Goal: Transaction & Acquisition: Purchase product/service

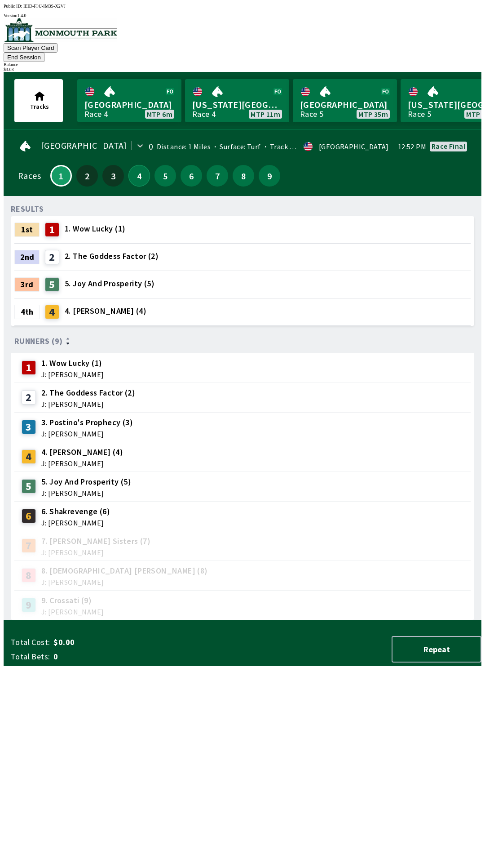
click at [133, 170] on button "4" at bounding box center [140, 176] width 22 height 22
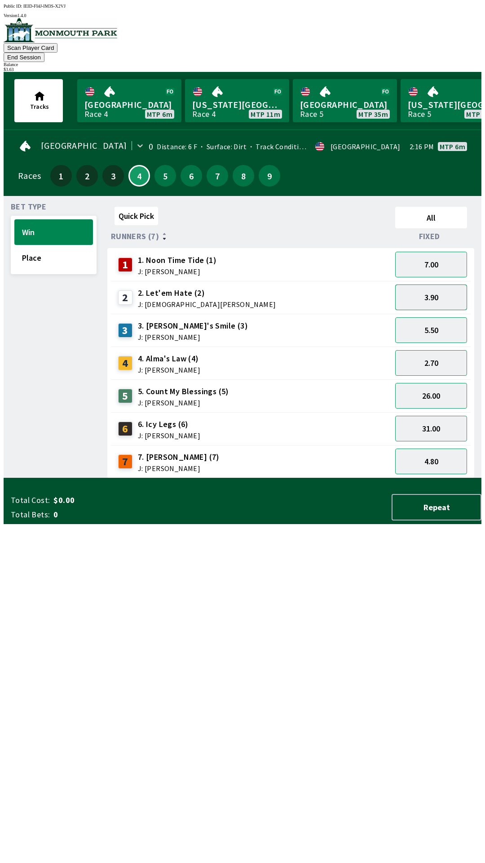
click at [436, 287] on button "3.90" at bounding box center [432, 298] width 72 height 26
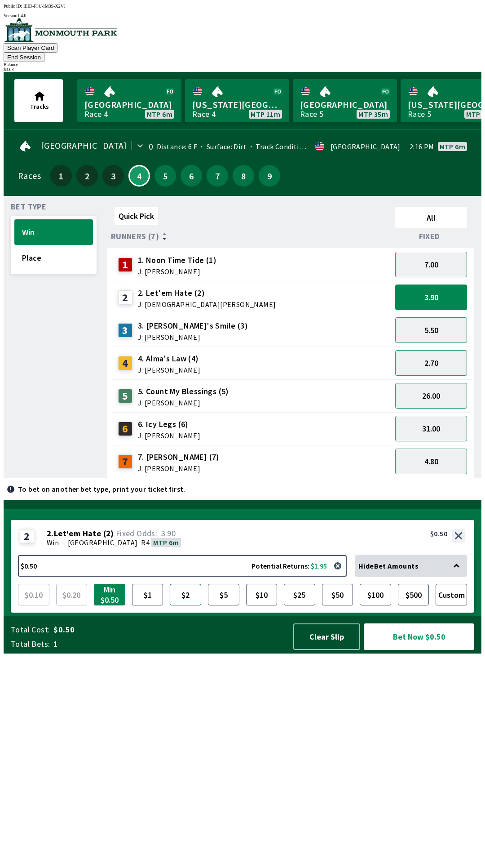
click at [187, 605] on button "$2" at bounding box center [185, 595] width 31 height 22
click at [406, 650] on button "Bet Now $2.00" at bounding box center [419, 636] width 111 height 27
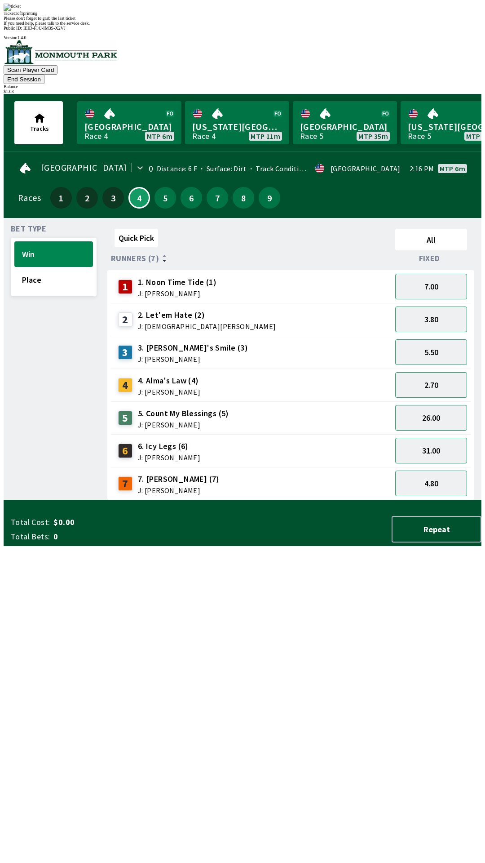
click at [327, 500] on div "Quick Pick All Runners (7) Fixed 1 1. Noon Time Tide (1) J: [PERSON_NAME] 7.00 …" at bounding box center [294, 362] width 374 height 275
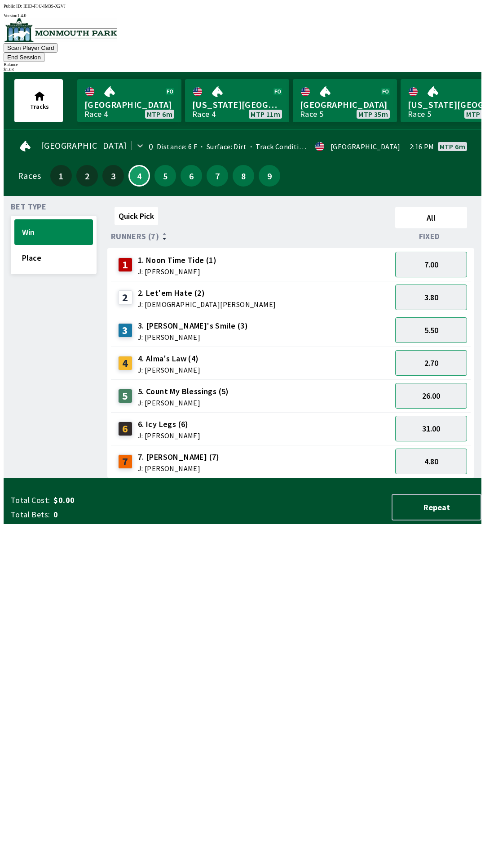
click at [44, 53] on button "End Session" at bounding box center [24, 57] width 41 height 9
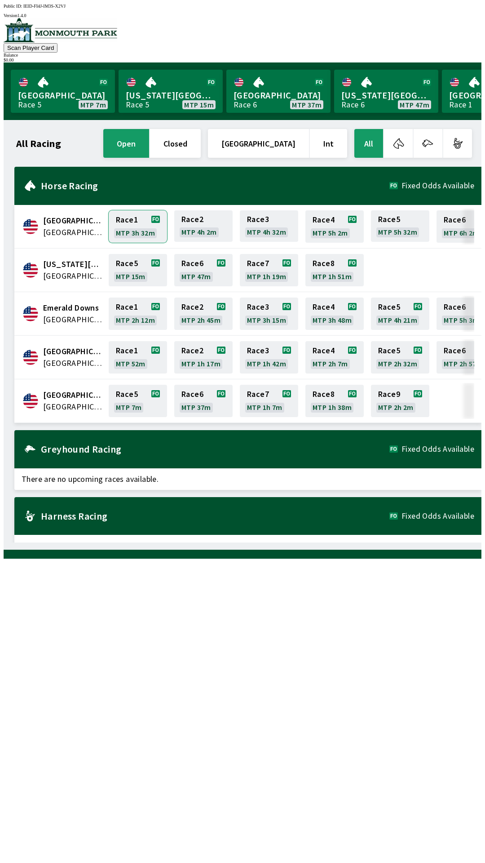
click at [134, 224] on link "Race 1 MTP 3h 32m" at bounding box center [138, 226] width 58 height 32
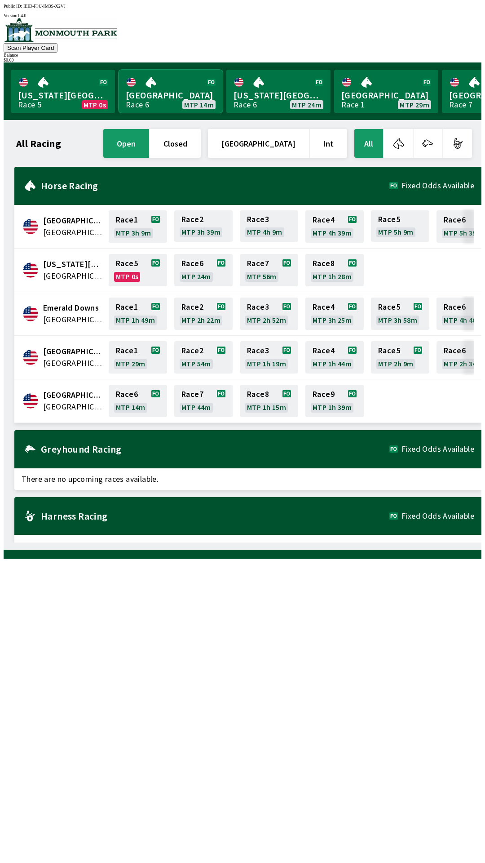
click at [173, 86] on link "[GEOGRAPHIC_DATA] Race 6 MTP 14m" at bounding box center [171, 91] width 104 height 43
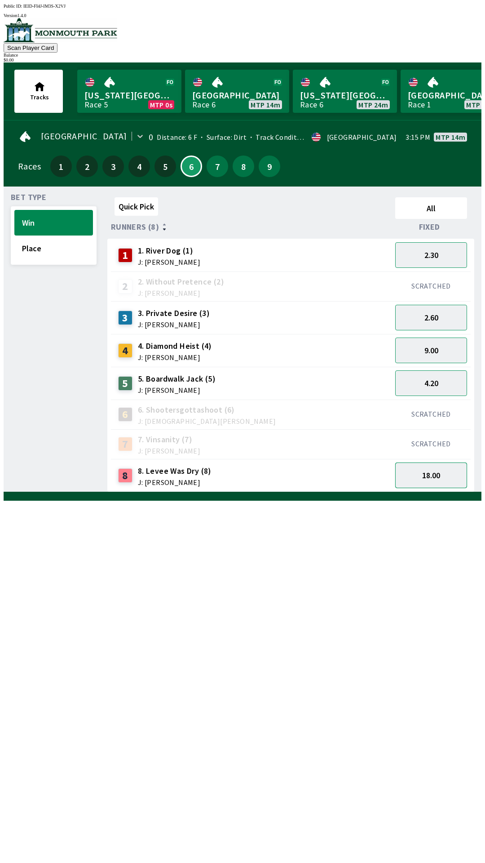
click at [441, 471] on button "18.00" at bounding box center [432, 476] width 72 height 26
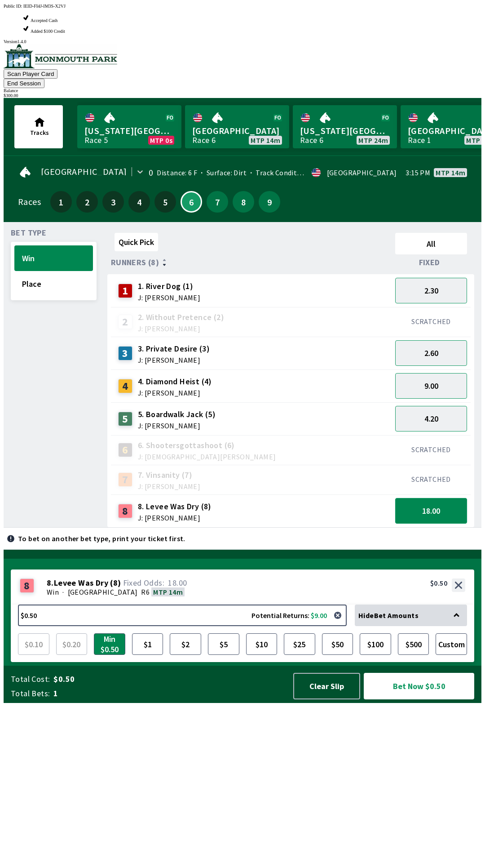
click at [443, 498] on button "18.00" at bounding box center [432, 511] width 72 height 26
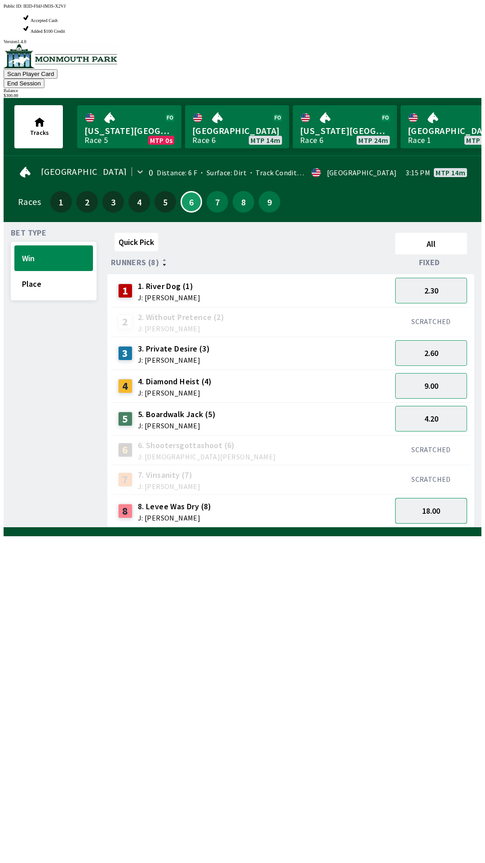
click at [441, 498] on button "18.00" at bounding box center [432, 511] width 72 height 26
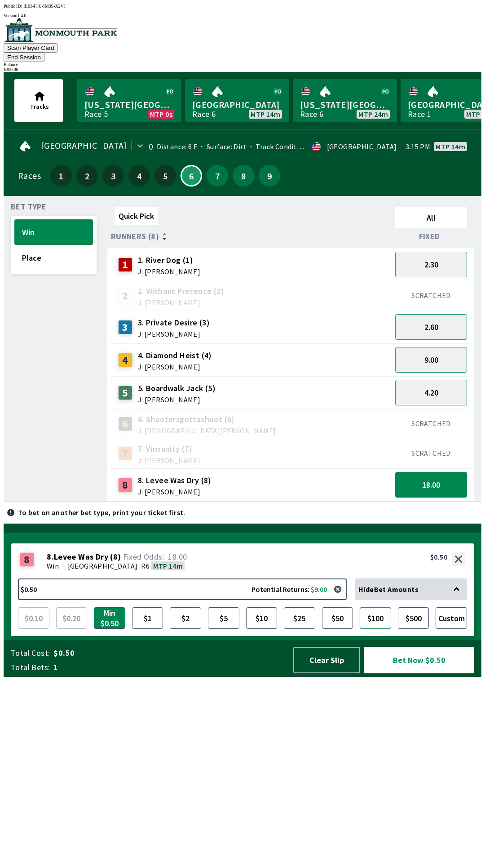
click at [373, 629] on button "$100" at bounding box center [375, 618] width 31 height 22
click at [427, 673] on button "Bet Now $100.00" at bounding box center [419, 660] width 111 height 27
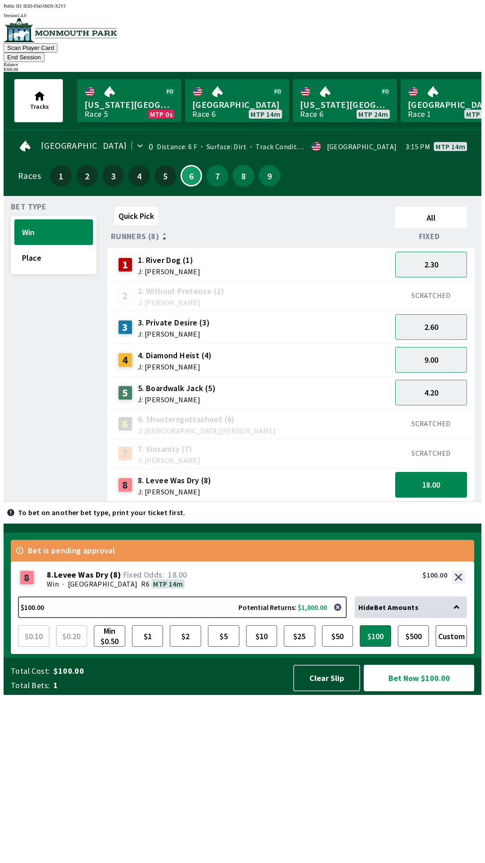
click at [435, 691] on button "Bet Now $100.00" at bounding box center [419, 678] width 111 height 27
click at [434, 691] on button "Bet Now $100.00" at bounding box center [419, 678] width 111 height 27
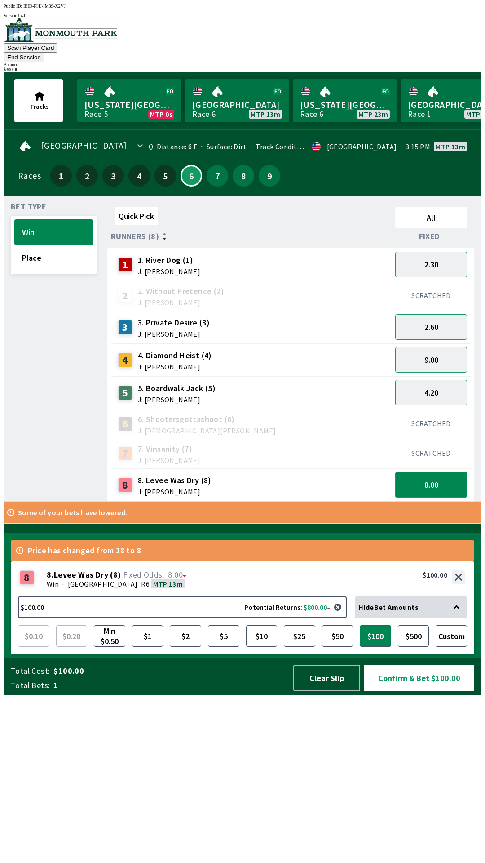
click at [436, 472] on button "8.00" at bounding box center [432, 485] width 72 height 26
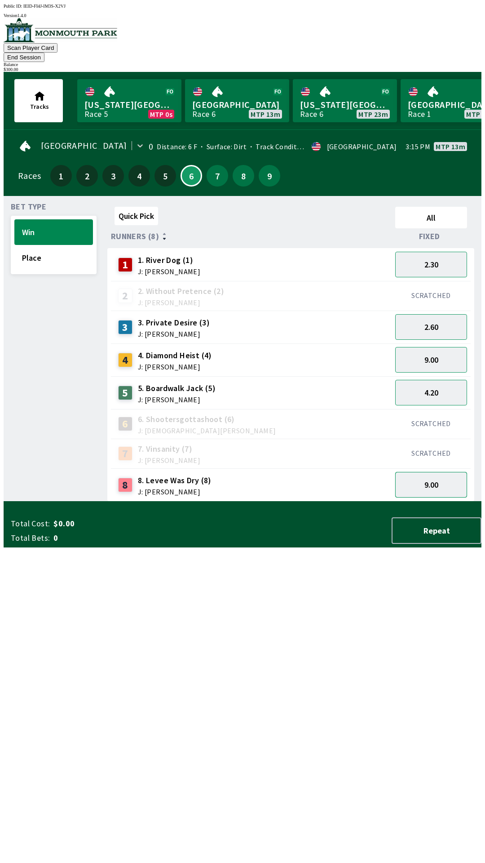
click at [439, 472] on button "9.00" at bounding box center [432, 485] width 72 height 26
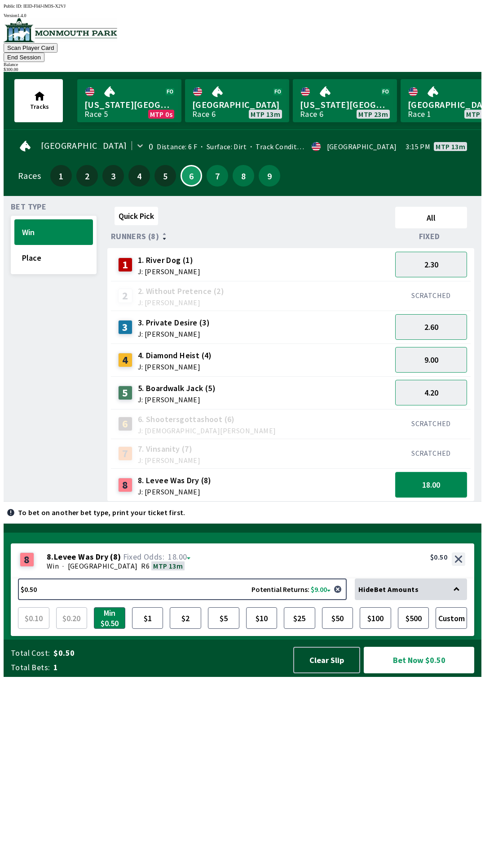
click at [435, 472] on button "18.00" at bounding box center [432, 485] width 72 height 26
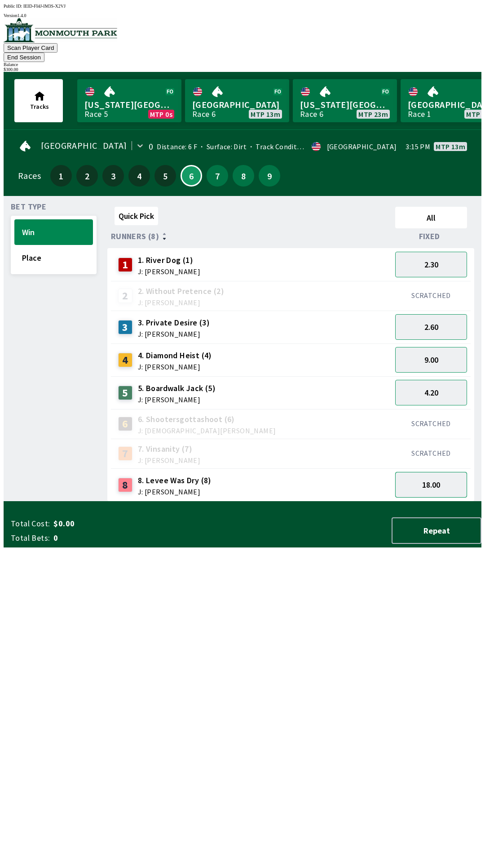
click at [439, 472] on button "18.00" at bounding box center [432, 485] width 72 height 26
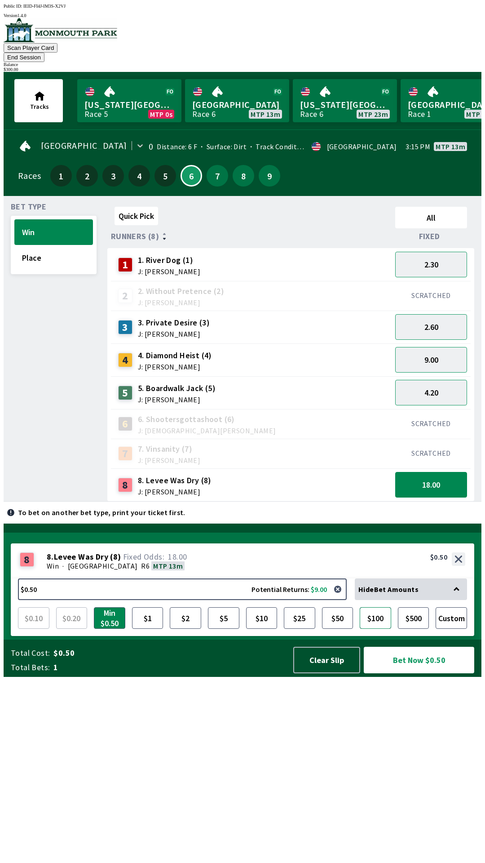
click at [380, 629] on button "$100" at bounding box center [375, 618] width 31 height 22
click at [432, 673] on button "Bet Now $100.00" at bounding box center [419, 660] width 111 height 27
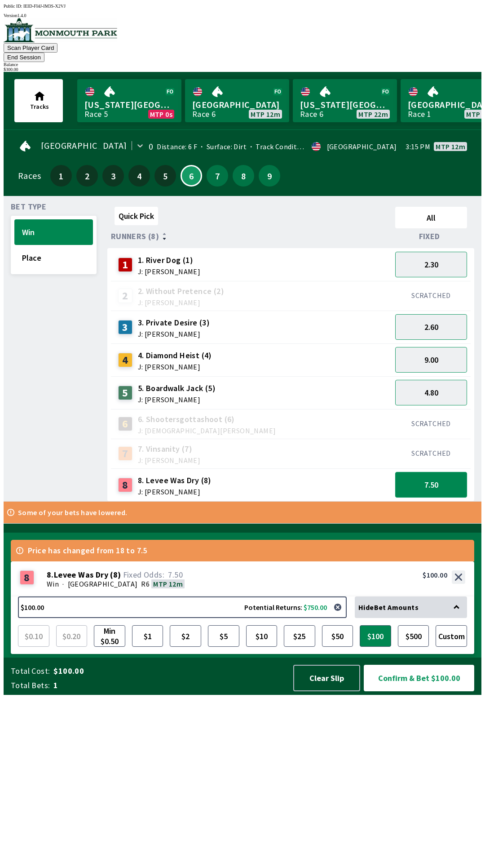
click at [440, 481] on button "7.50" at bounding box center [432, 485] width 72 height 26
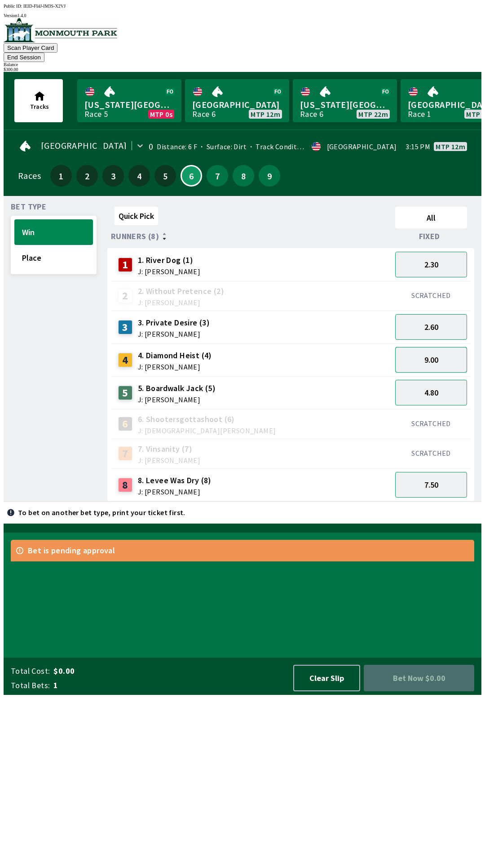
click at [442, 349] on button "9.00" at bounding box center [432, 360] width 72 height 26
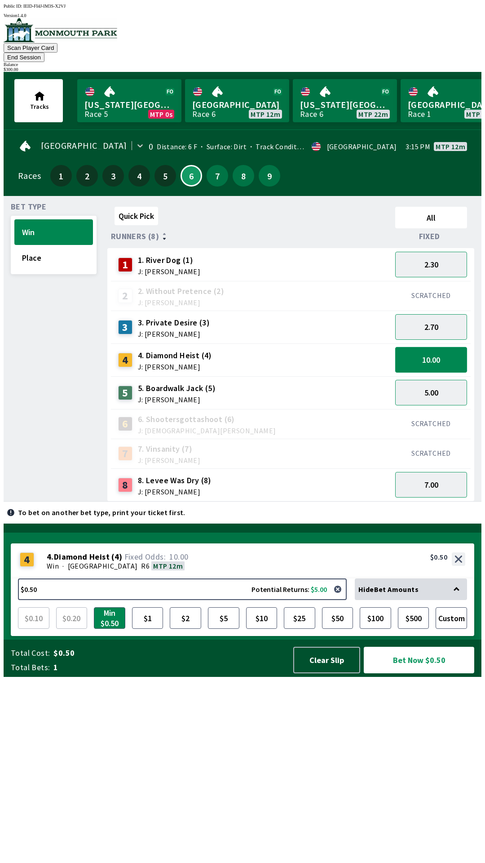
click at [446, 354] on button "10.00" at bounding box center [432, 360] width 72 height 26
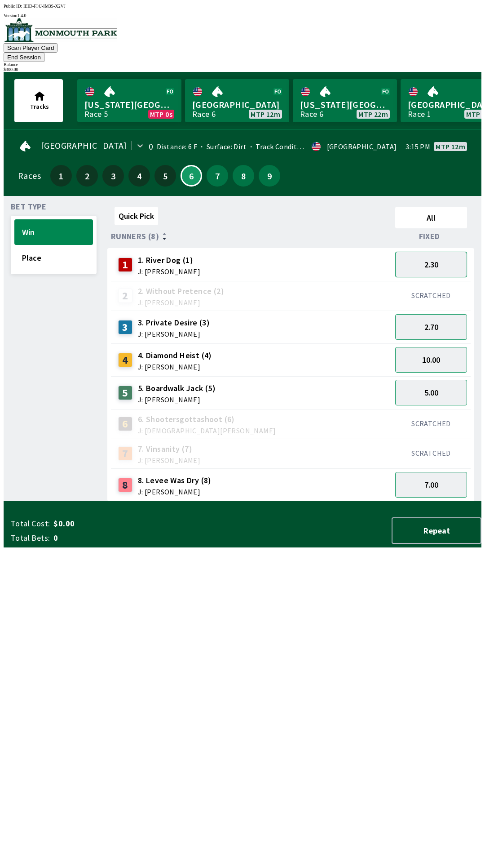
click at [448, 257] on button "2.30" at bounding box center [432, 265] width 72 height 26
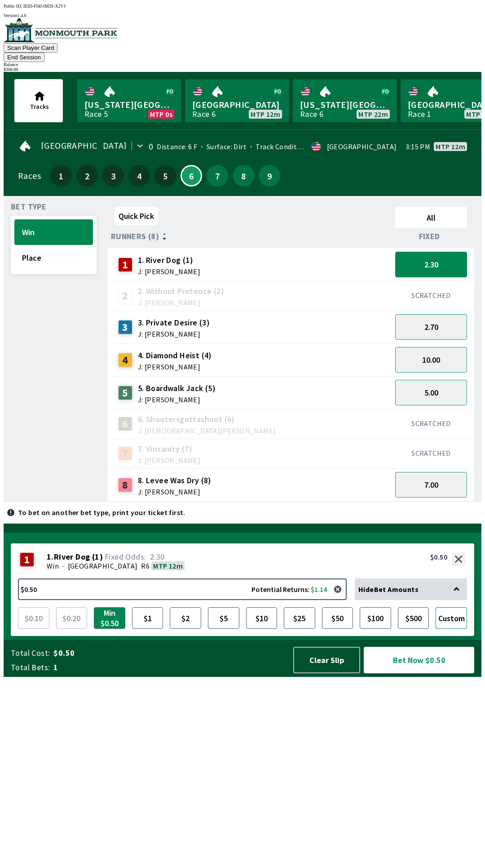
click at [456, 629] on button "Custom" at bounding box center [451, 618] width 31 height 22
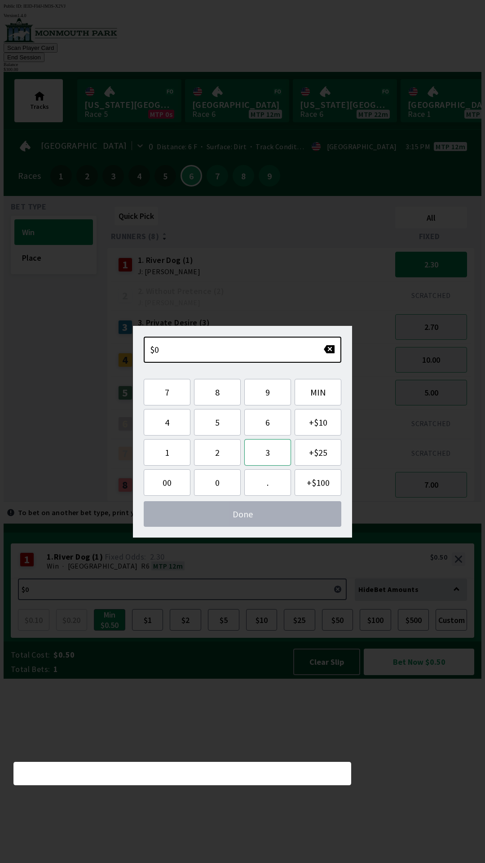
click at [271, 459] on button "3" at bounding box center [268, 452] width 47 height 27
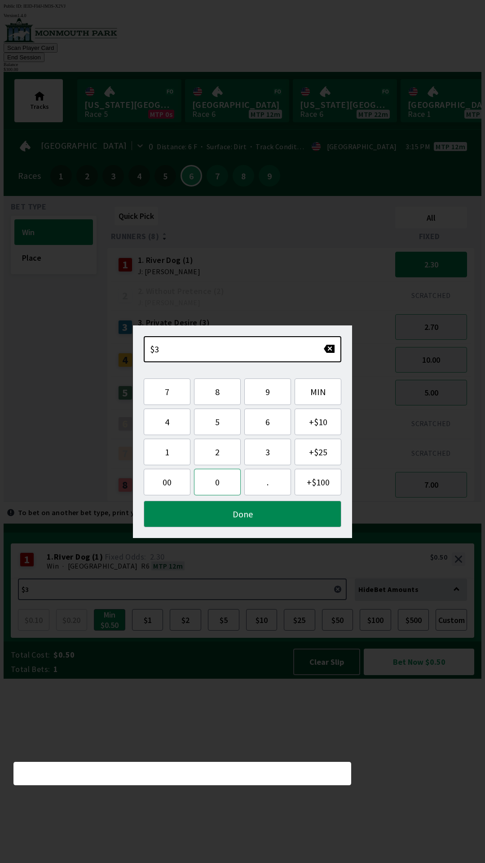
click at [210, 489] on button "0" at bounding box center [217, 482] width 47 height 27
click at [214, 487] on button "0" at bounding box center [217, 482] width 47 height 27
click at [282, 514] on button "Done" at bounding box center [243, 514] width 198 height 27
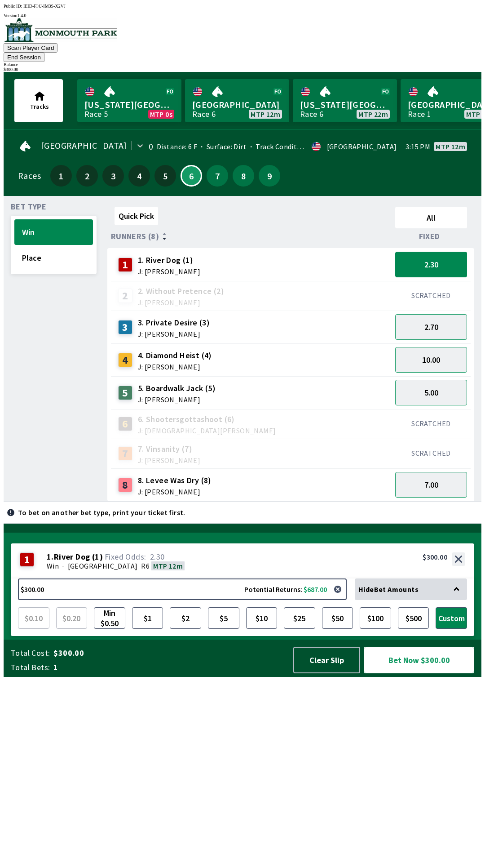
click at [434, 673] on button "Bet Now $300.00" at bounding box center [419, 660] width 111 height 27
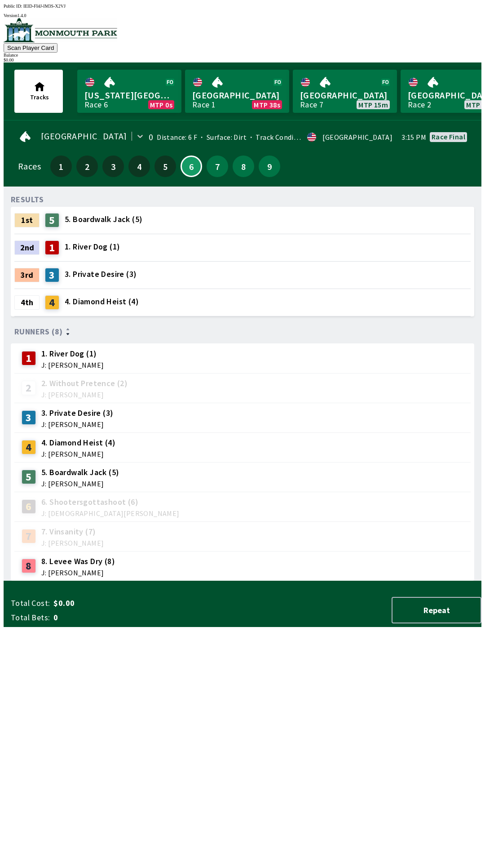
click at [291, 581] on div "RESULTS 1st 5 5. Boardwalk Jack (5) 2nd 1 1. River Dog (1) 3rd 3 3. Private Des…" at bounding box center [246, 387] width 471 height 387
click at [214, 170] on button "7" at bounding box center [218, 167] width 22 height 22
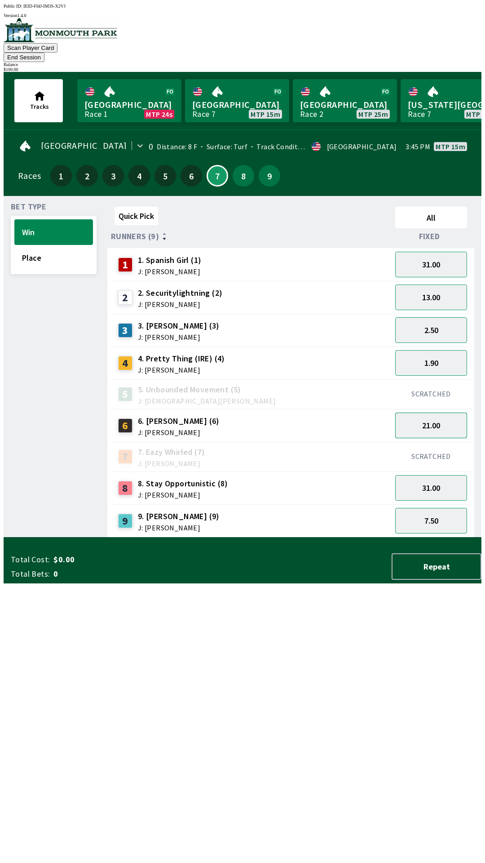
click at [441, 413] on button "21.00" at bounding box center [432, 426] width 72 height 26
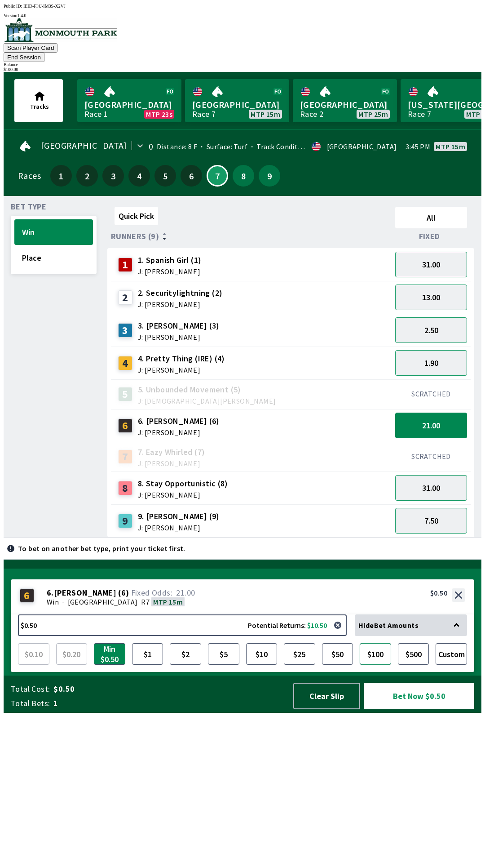
click at [380, 665] on button "$100" at bounding box center [375, 654] width 31 height 22
click at [448, 709] on button "Bet Now $100.00" at bounding box center [419, 696] width 111 height 27
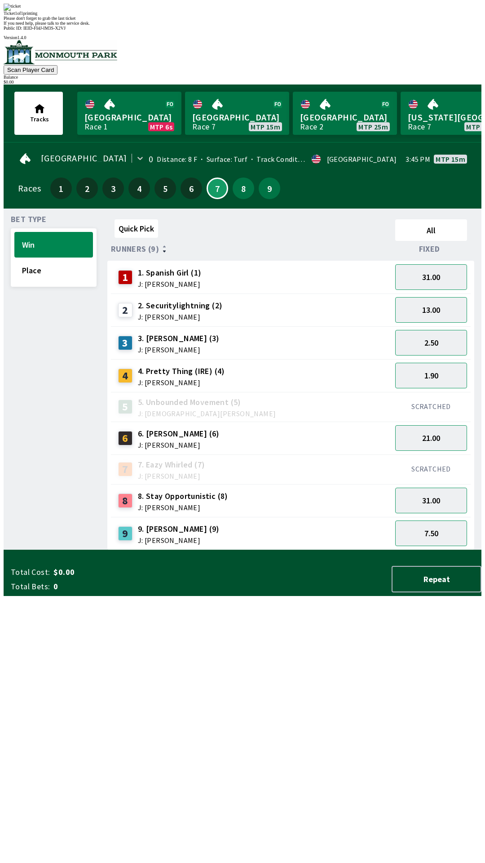
click at [256, 550] on div "Quick Pick All Runners (9) Fixed 1 1. Spanish Girl (1) J: [PERSON_NAME] 31.00 2…" at bounding box center [294, 383] width 374 height 334
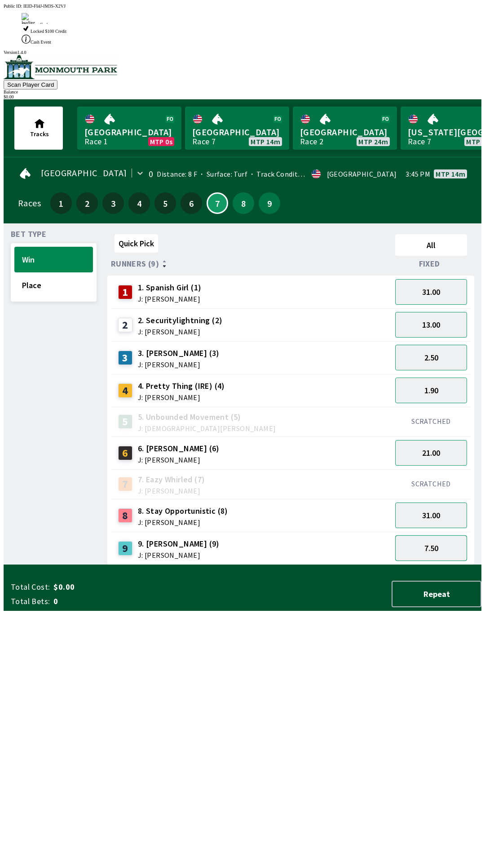
click at [436, 535] on button "7.50" at bounding box center [432, 548] width 72 height 26
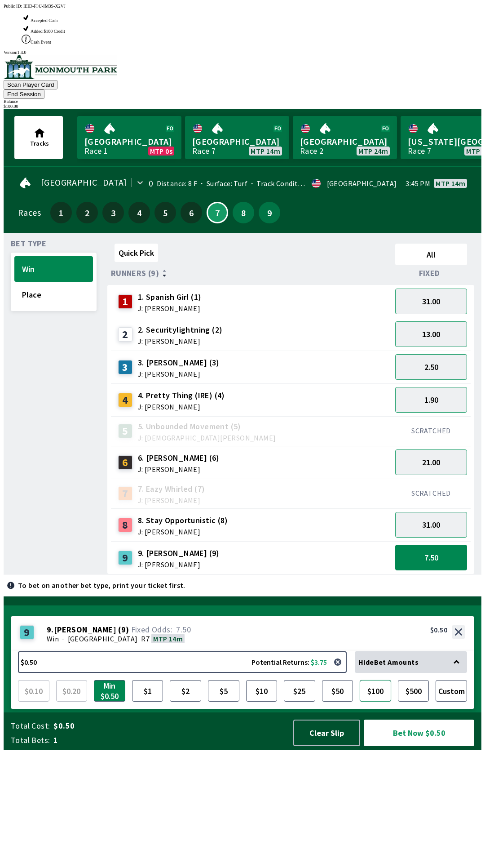
click at [381, 702] on button "$100" at bounding box center [375, 691] width 31 height 22
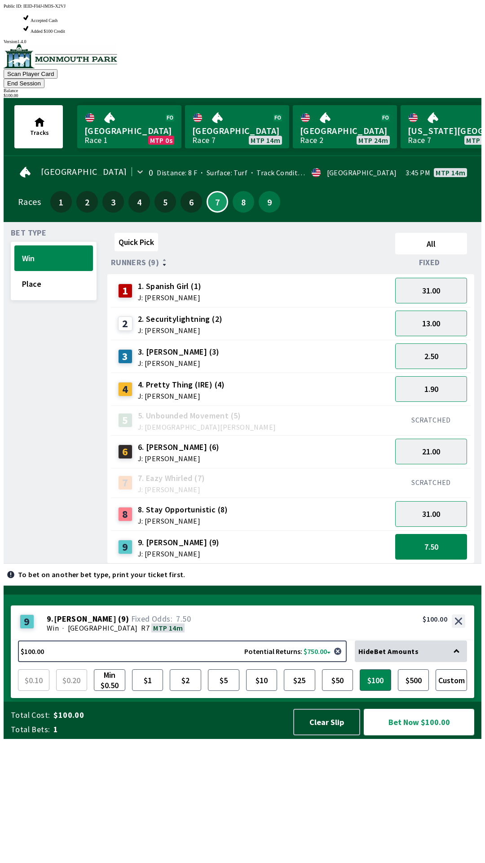
click at [432, 735] on button "Bet Now $100.00" at bounding box center [419, 722] width 111 height 27
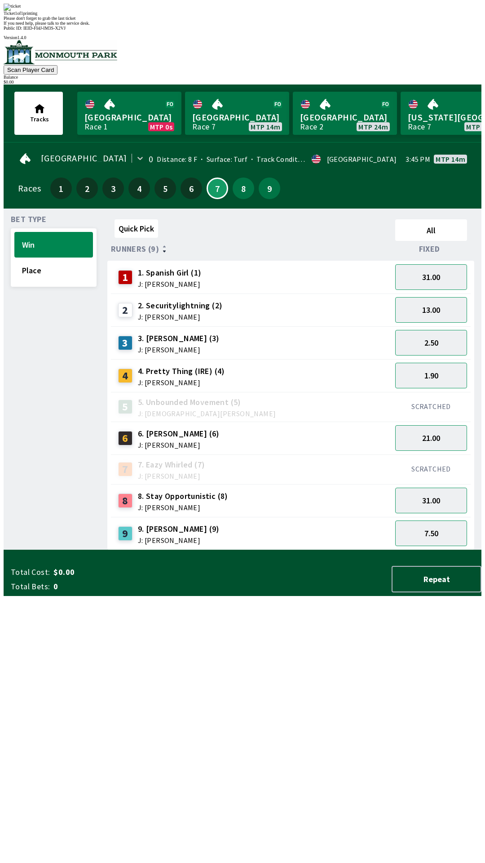
click at [342, 550] on div "Quick Pick All Runners (9) Fixed 1 1. Spanish Girl (1) J: [PERSON_NAME] 31.00 2…" at bounding box center [294, 383] width 374 height 334
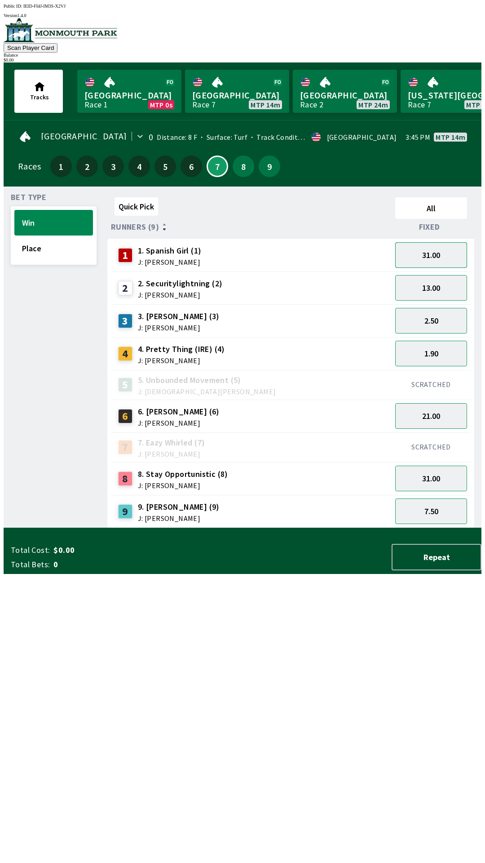
click at [435, 257] on button "31.00" at bounding box center [432, 255] width 72 height 26
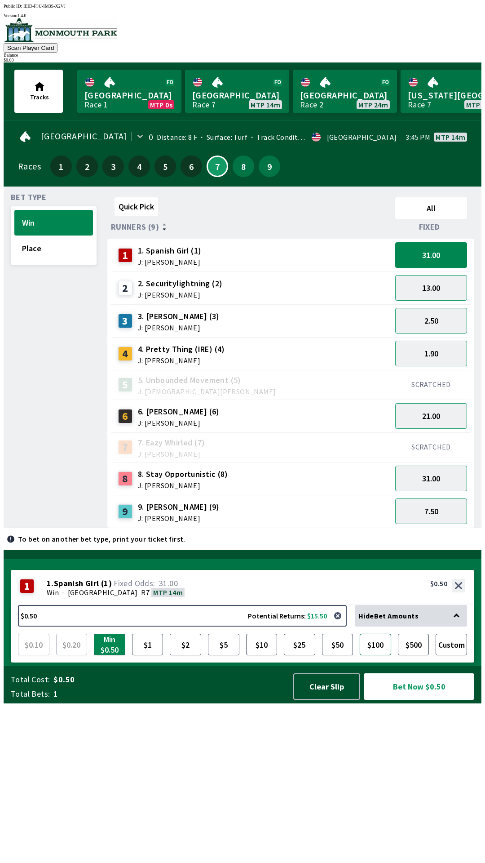
click at [374, 655] on button "$100" at bounding box center [375, 645] width 31 height 22
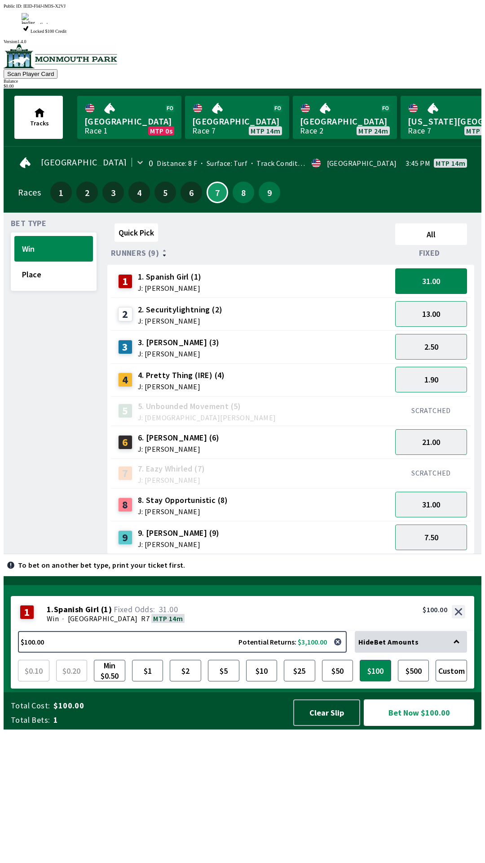
click at [412, 726] on button "Bet Now $100.00" at bounding box center [419, 712] width 111 height 27
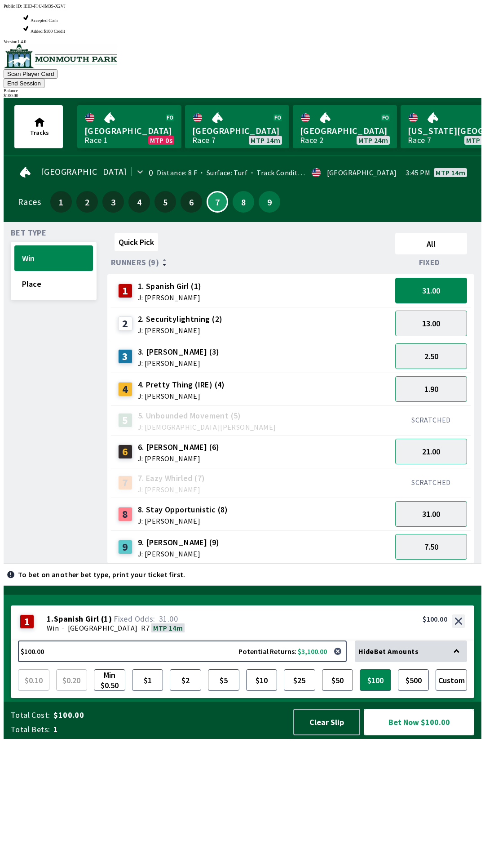
click at [432, 735] on button "Bet Now $100.00" at bounding box center [419, 722] width 111 height 27
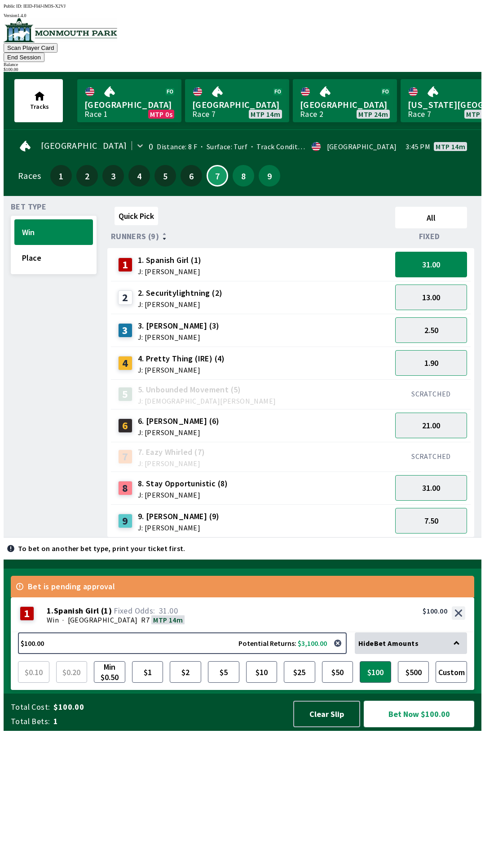
click at [444, 727] on button "Bet Now $100.00" at bounding box center [419, 714] width 111 height 27
click at [372, 683] on button "$100" at bounding box center [375, 672] width 31 height 22
click at [433, 727] on button "Bet Now $100.00" at bounding box center [419, 714] width 111 height 27
click at [441, 475] on button "31.00" at bounding box center [432, 488] width 72 height 26
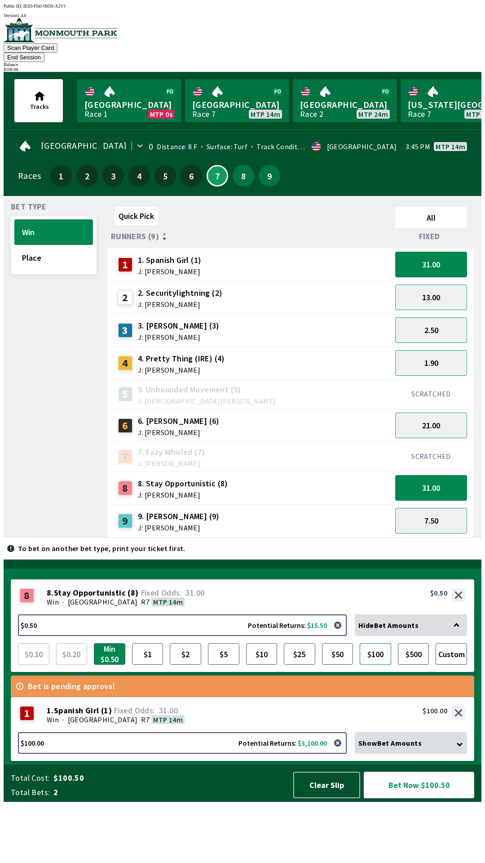
click at [377, 665] on button "$100" at bounding box center [375, 654] width 31 height 22
click at [439, 798] on button "Bet Now $200.00" at bounding box center [419, 785] width 111 height 27
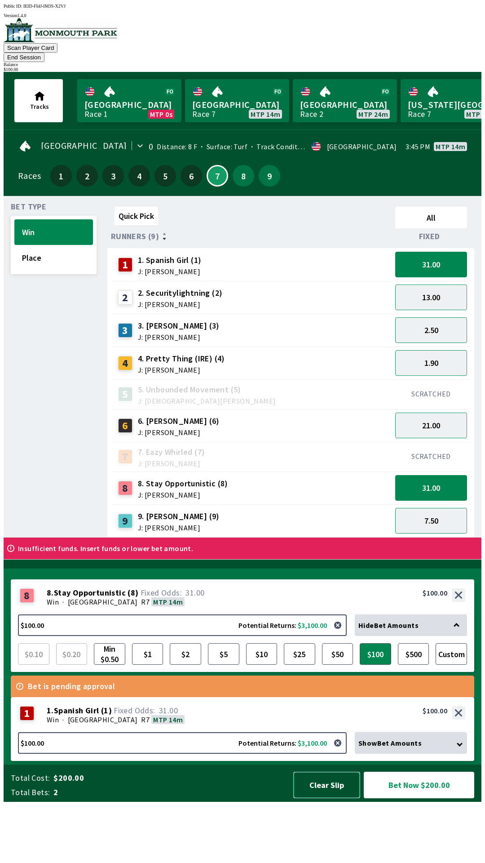
click at [328, 798] on button "Clear Slip" at bounding box center [327, 785] width 67 height 27
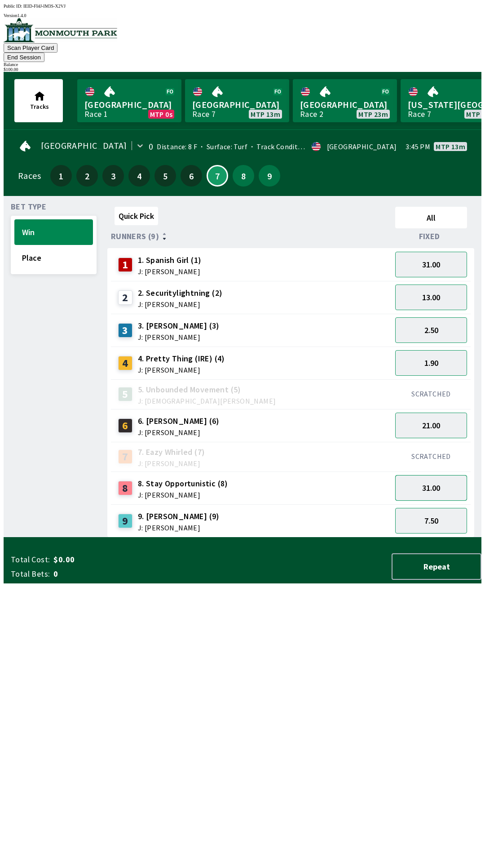
click at [437, 475] on button "31.00" at bounding box center [432, 488] width 72 height 26
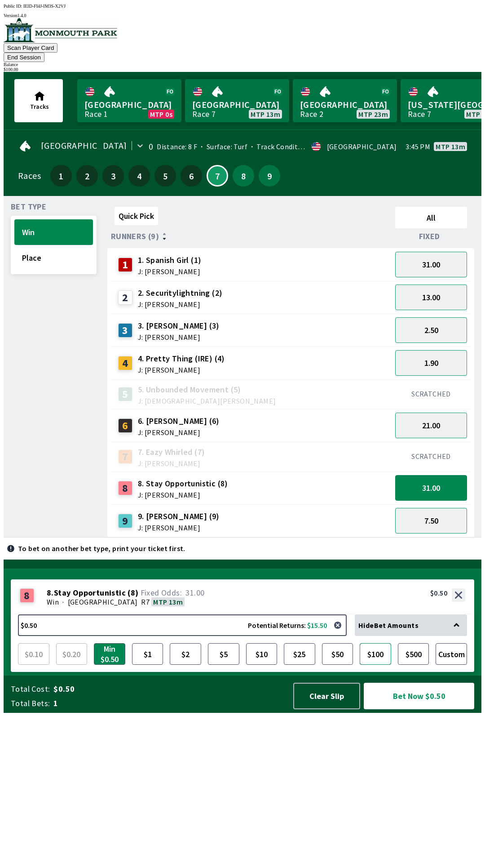
click at [378, 665] on button "$100" at bounding box center [375, 654] width 31 height 22
click at [442, 709] on button "Bet Now $100.00" at bounding box center [419, 696] width 111 height 27
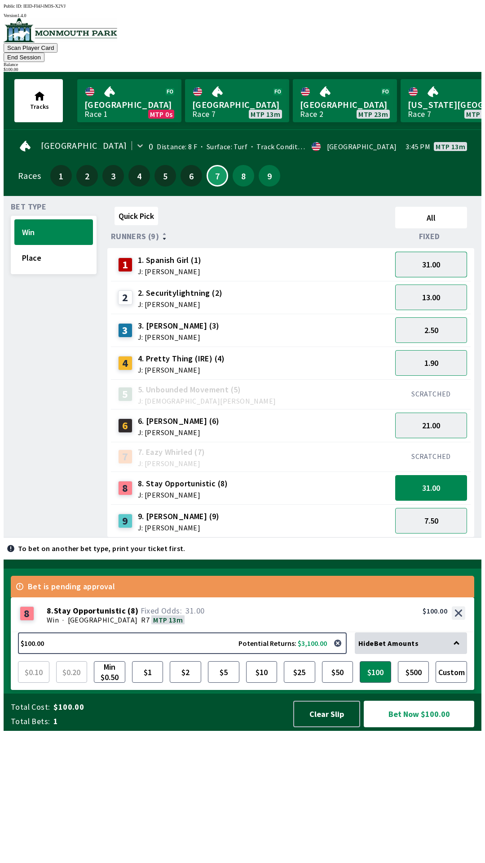
click at [435, 258] on button "31.00" at bounding box center [432, 265] width 72 height 26
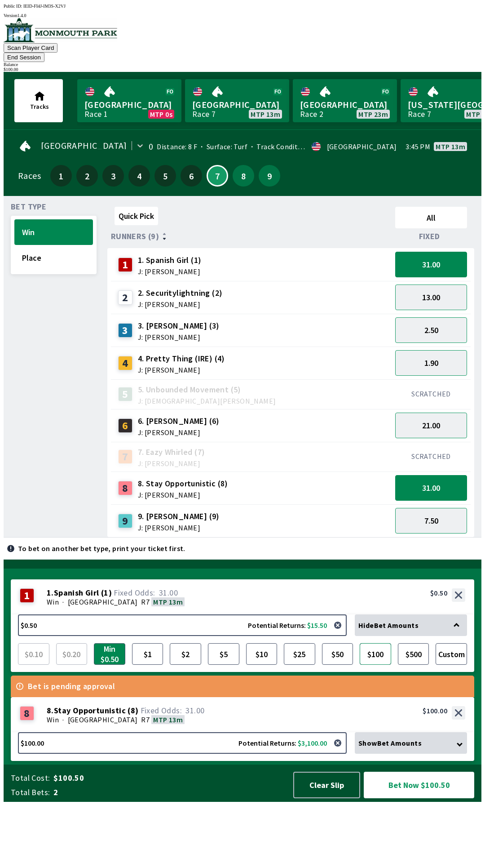
click at [381, 665] on button "$100" at bounding box center [375, 654] width 31 height 22
click at [340, 665] on button "$50" at bounding box center [337, 654] width 31 height 22
click at [334, 798] on button "Clear Slip" at bounding box center [327, 785] width 67 height 27
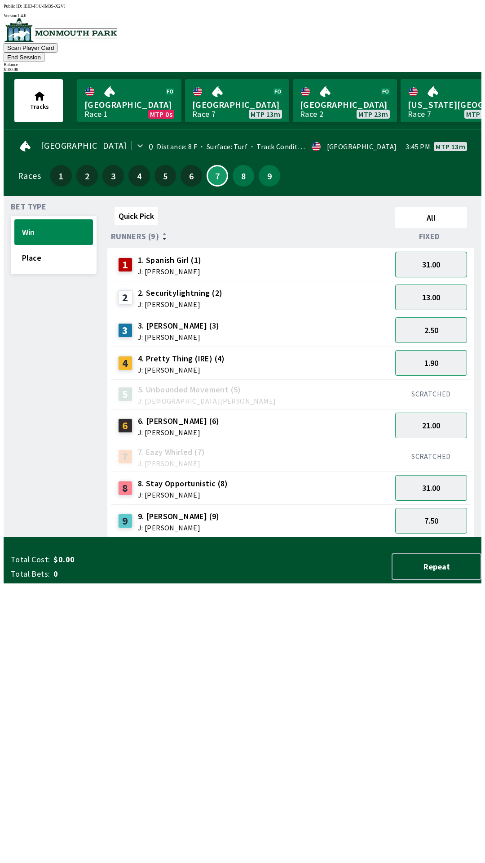
click at [444, 252] on button "31.00" at bounding box center [432, 265] width 72 height 26
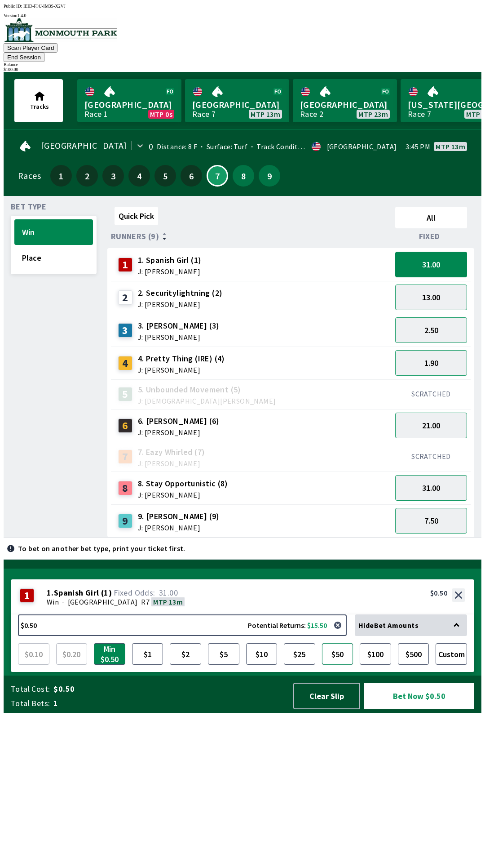
click at [338, 665] on button "$50" at bounding box center [337, 654] width 31 height 22
click at [441, 709] on button "Bet Now $50.00" at bounding box center [419, 696] width 111 height 27
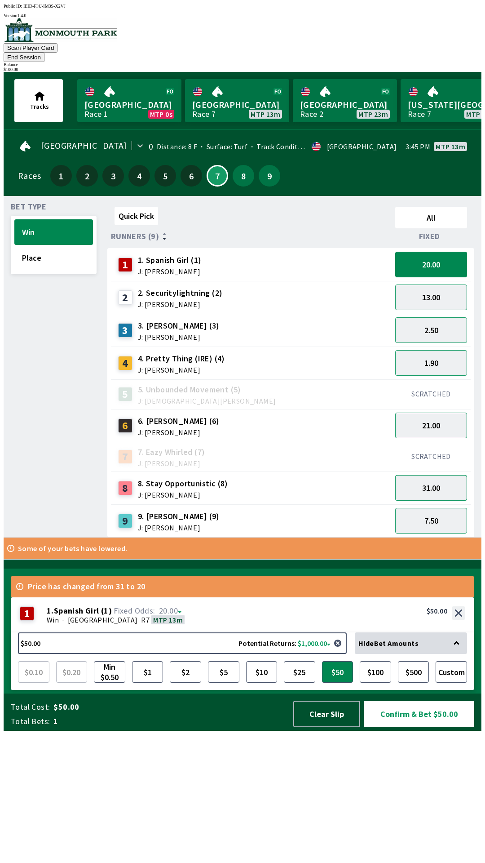
click at [445, 477] on button "31.00" at bounding box center [432, 488] width 72 height 26
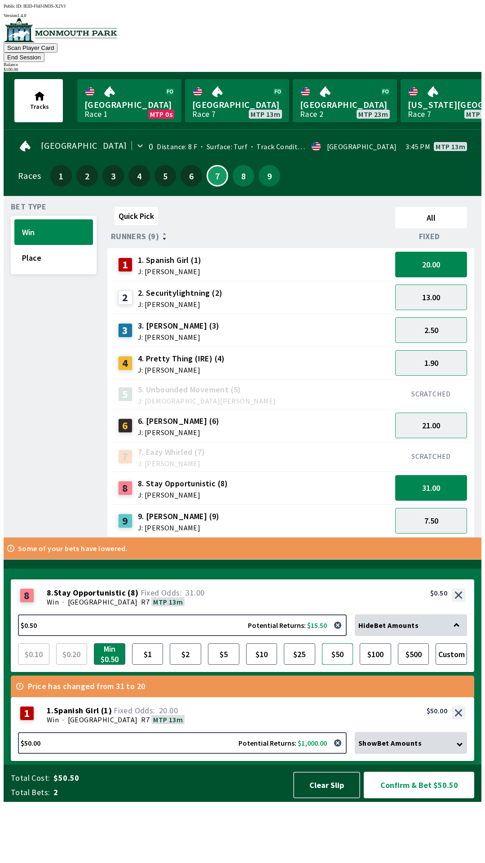
click at [345, 665] on button "$50" at bounding box center [337, 654] width 31 height 22
click at [334, 798] on button "Clear Slip" at bounding box center [327, 785] width 67 height 27
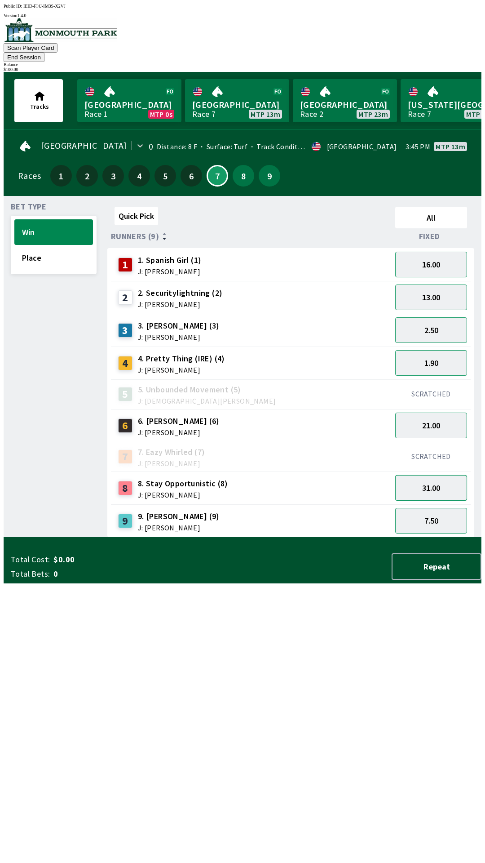
click at [441, 475] on button "31.00" at bounding box center [432, 488] width 72 height 26
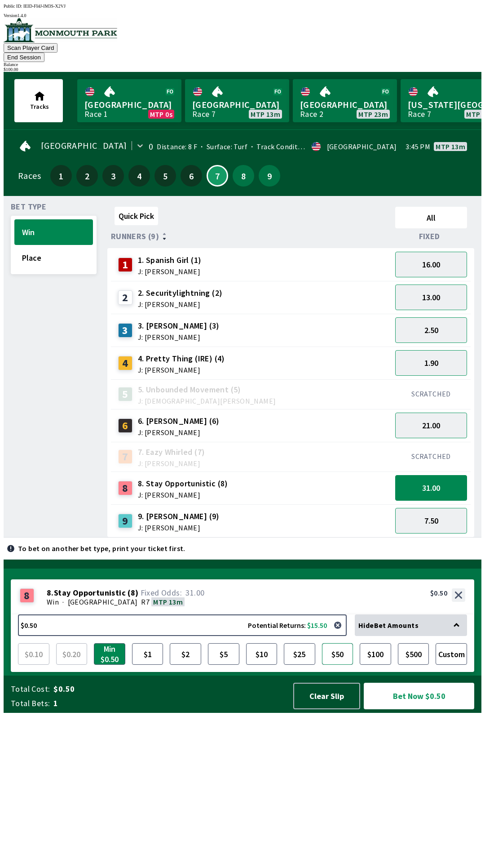
click at [342, 665] on button "$50" at bounding box center [337, 654] width 31 height 22
click at [438, 709] on button "Bet Now $50.00" at bounding box center [419, 696] width 111 height 27
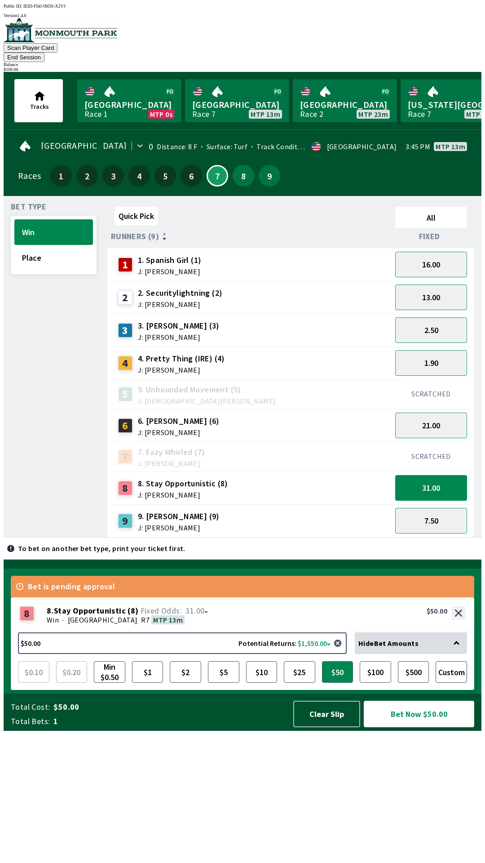
click at [424, 727] on button "Bet Now $50.00" at bounding box center [419, 714] width 111 height 27
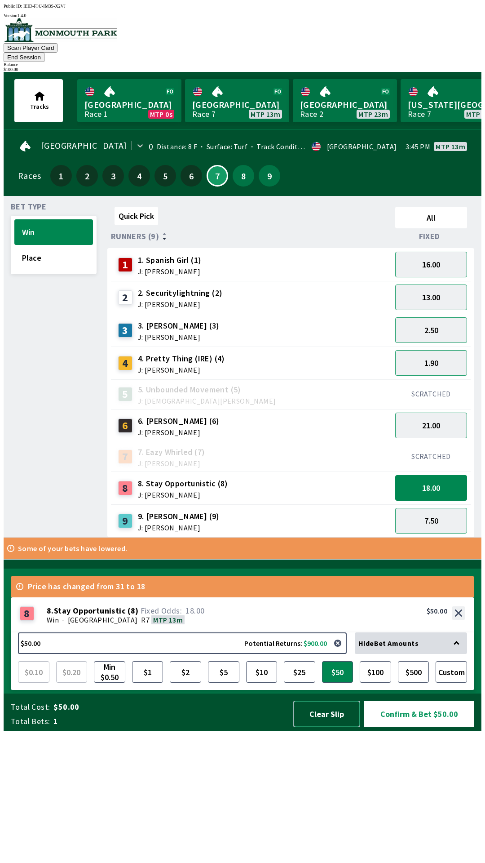
click at [320, 727] on button "Clear Slip" at bounding box center [327, 714] width 67 height 27
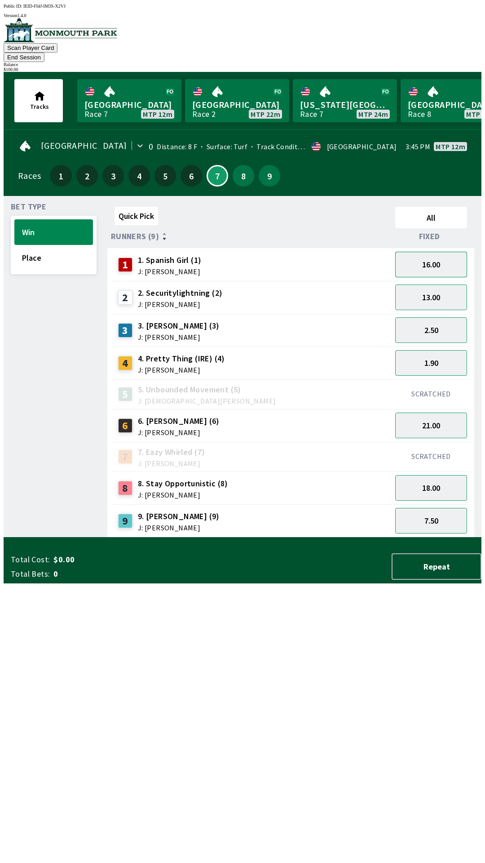
click at [441, 255] on button "16.00" at bounding box center [432, 265] width 72 height 26
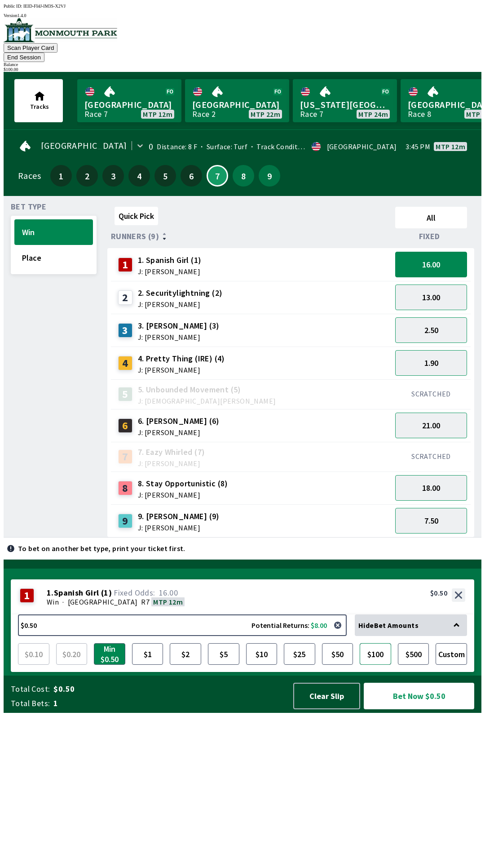
click at [379, 665] on button "$100" at bounding box center [375, 654] width 31 height 22
click at [422, 709] on button "Bet Now $100.00" at bounding box center [419, 696] width 111 height 27
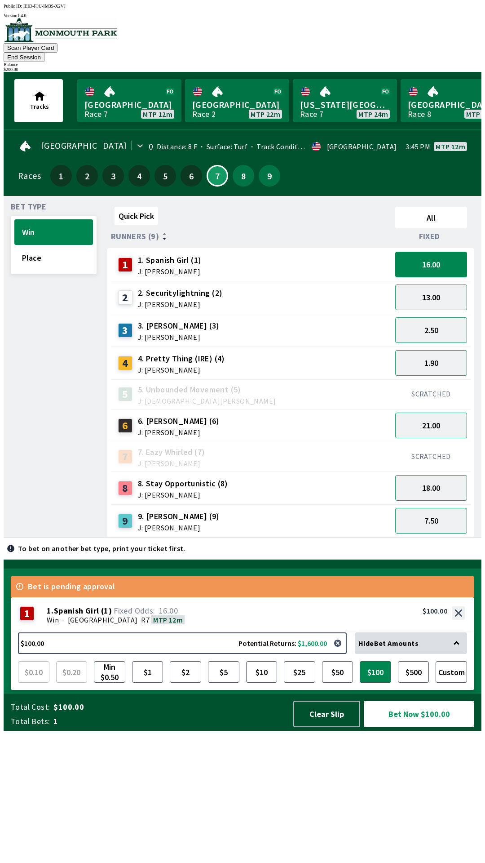
click at [405, 727] on button "Bet Now $100.00" at bounding box center [419, 714] width 111 height 27
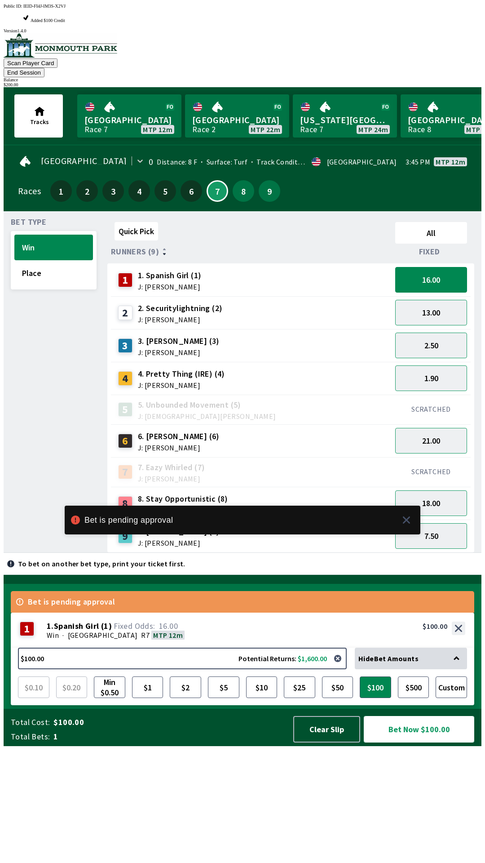
click at [401, 743] on button "Bet Now $100.00" at bounding box center [419, 729] width 111 height 27
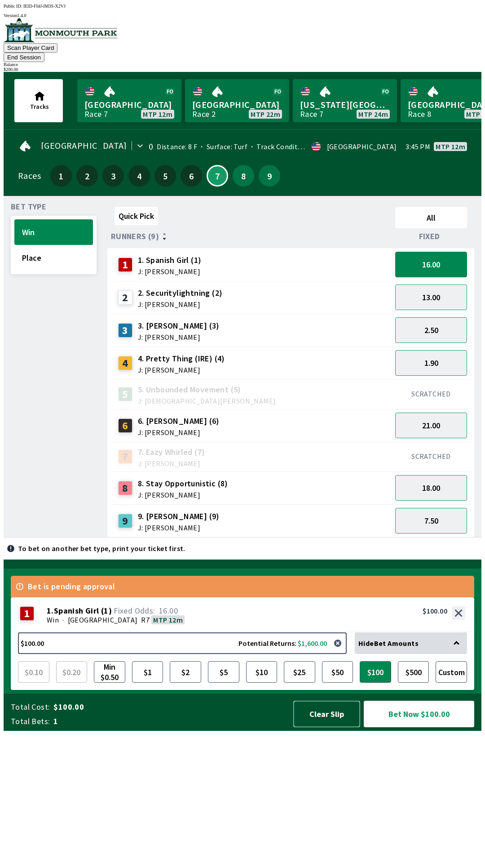
click at [327, 727] on button "Clear Slip" at bounding box center [327, 714] width 67 height 27
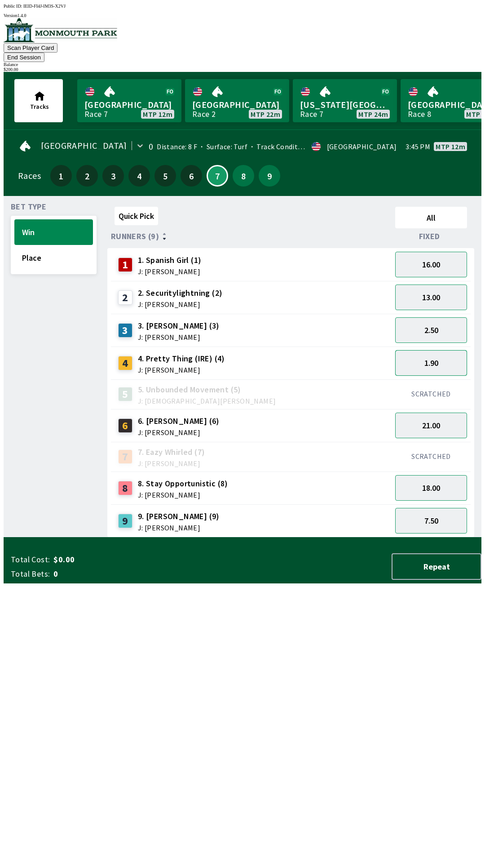
click at [436, 351] on button "1.90" at bounding box center [432, 363] width 72 height 26
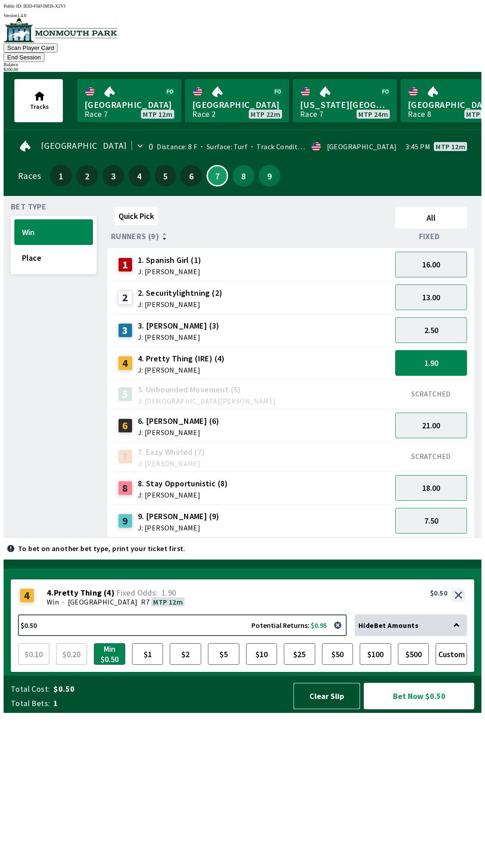
click at [309, 709] on button "Clear Slip" at bounding box center [327, 696] width 67 height 27
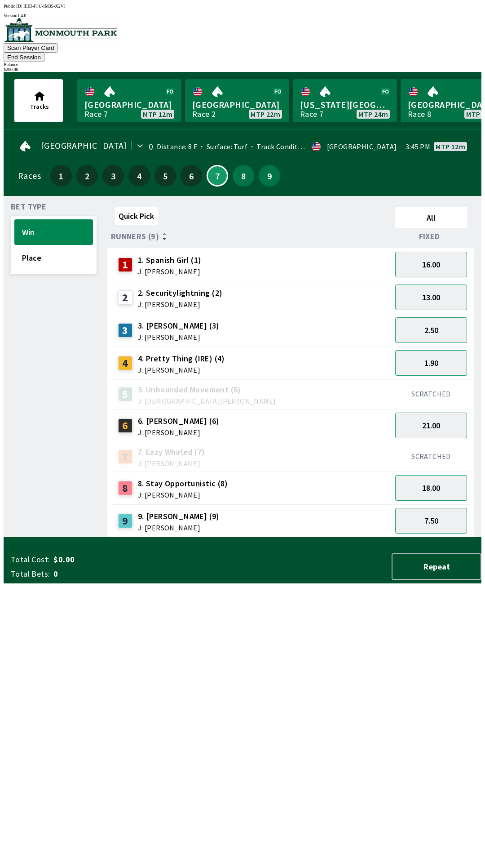
click at [439, 504] on div "7.50" at bounding box center [431, 520] width 79 height 33
click at [426, 481] on button "18.00" at bounding box center [432, 488] width 72 height 26
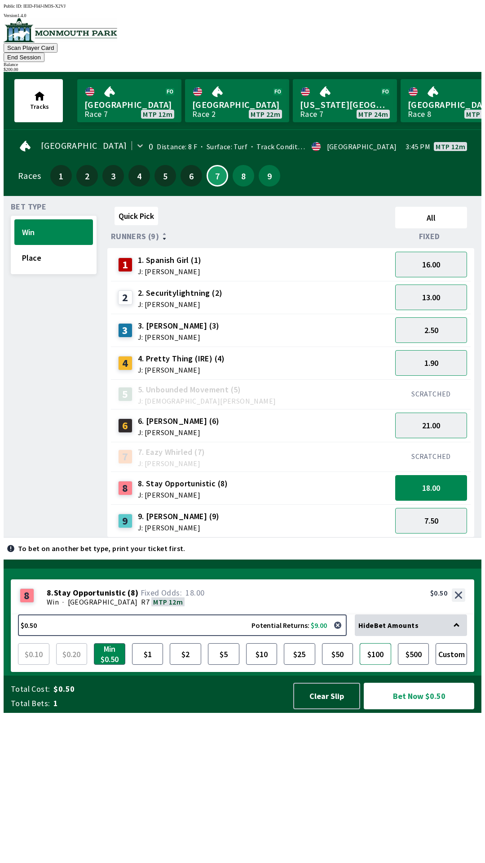
click at [391, 665] on button "$100" at bounding box center [375, 654] width 31 height 22
click at [402, 709] on button "Bet Now $100.00" at bounding box center [419, 696] width 111 height 27
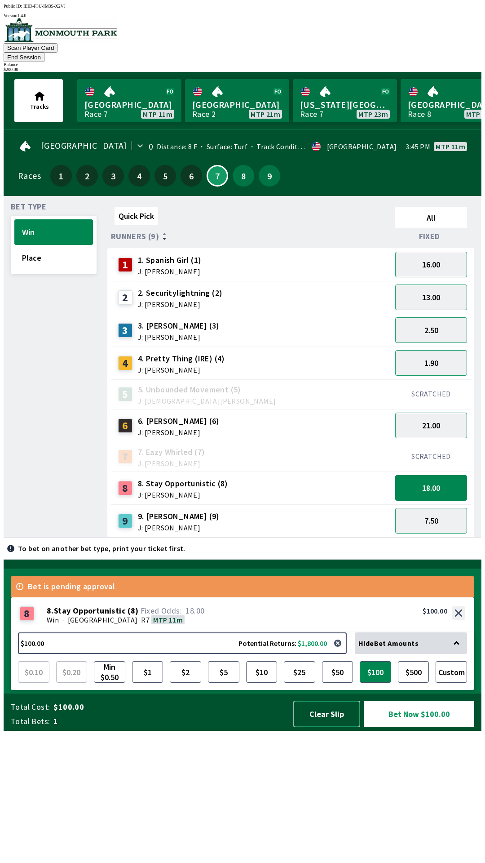
click at [316, 727] on button "Clear Slip" at bounding box center [327, 714] width 67 height 27
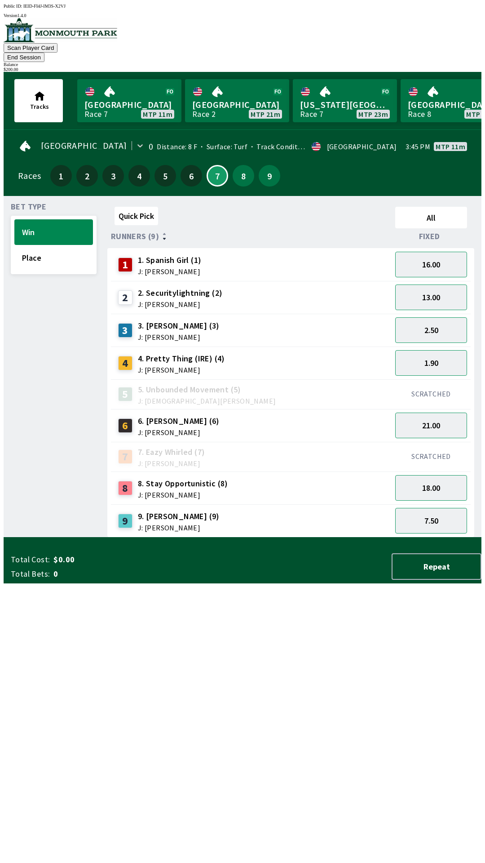
click at [44, 53] on button "End Session" at bounding box center [24, 57] width 41 height 9
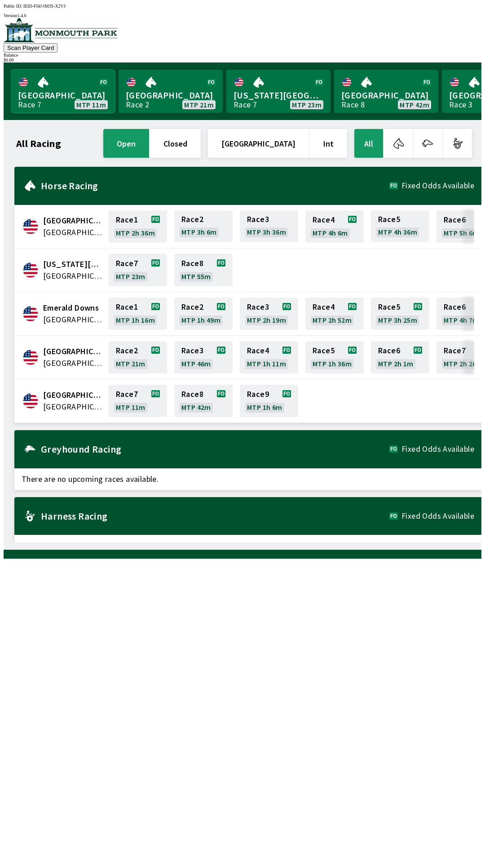
click at [70, 85] on link "[GEOGRAPHIC_DATA] Race 7 MTP 11m" at bounding box center [63, 91] width 104 height 43
